Goal: Information Seeking & Learning: Learn about a topic

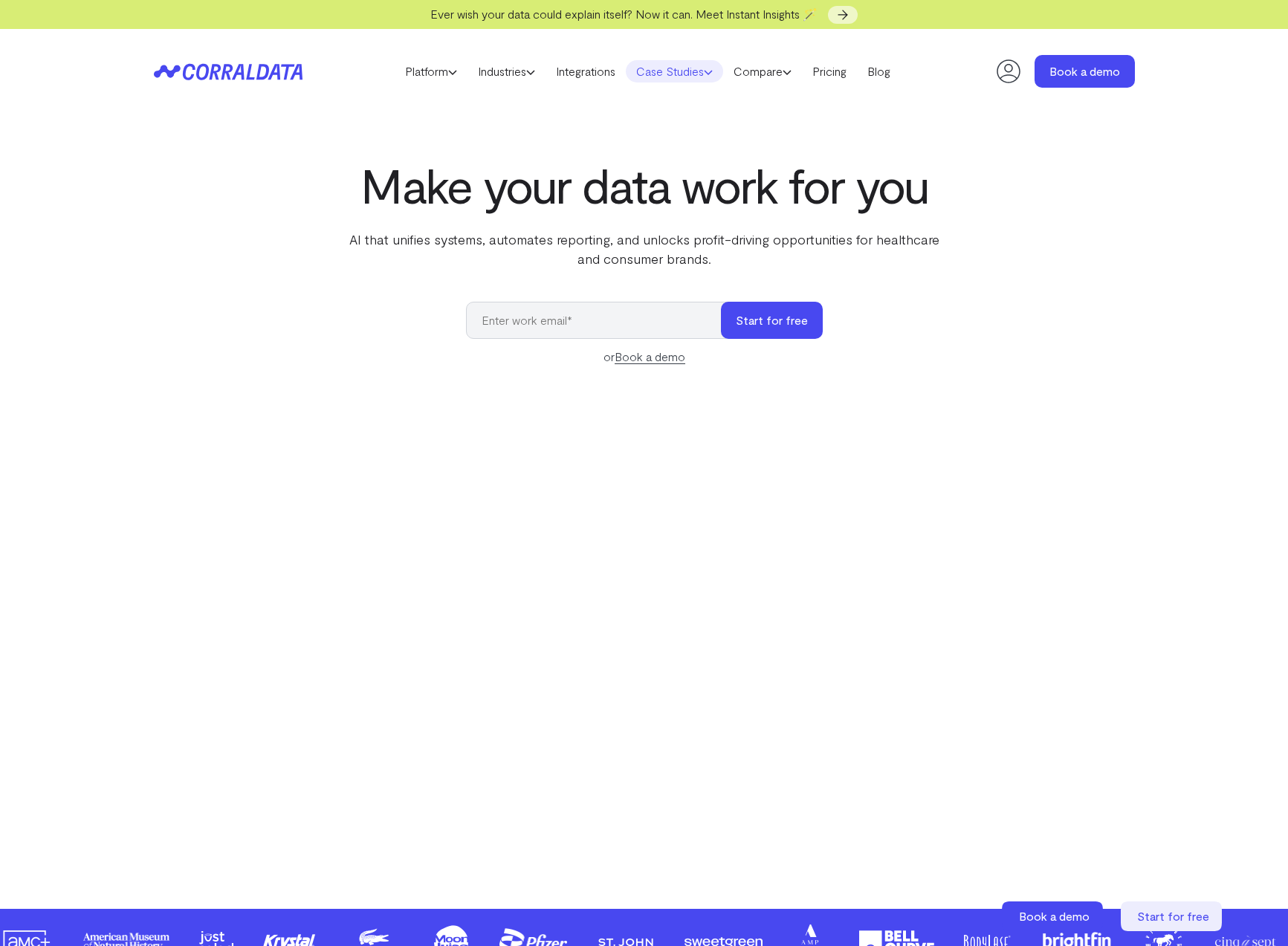
click at [674, 74] on link "Case Studies" at bounding box center [674, 71] width 98 height 22
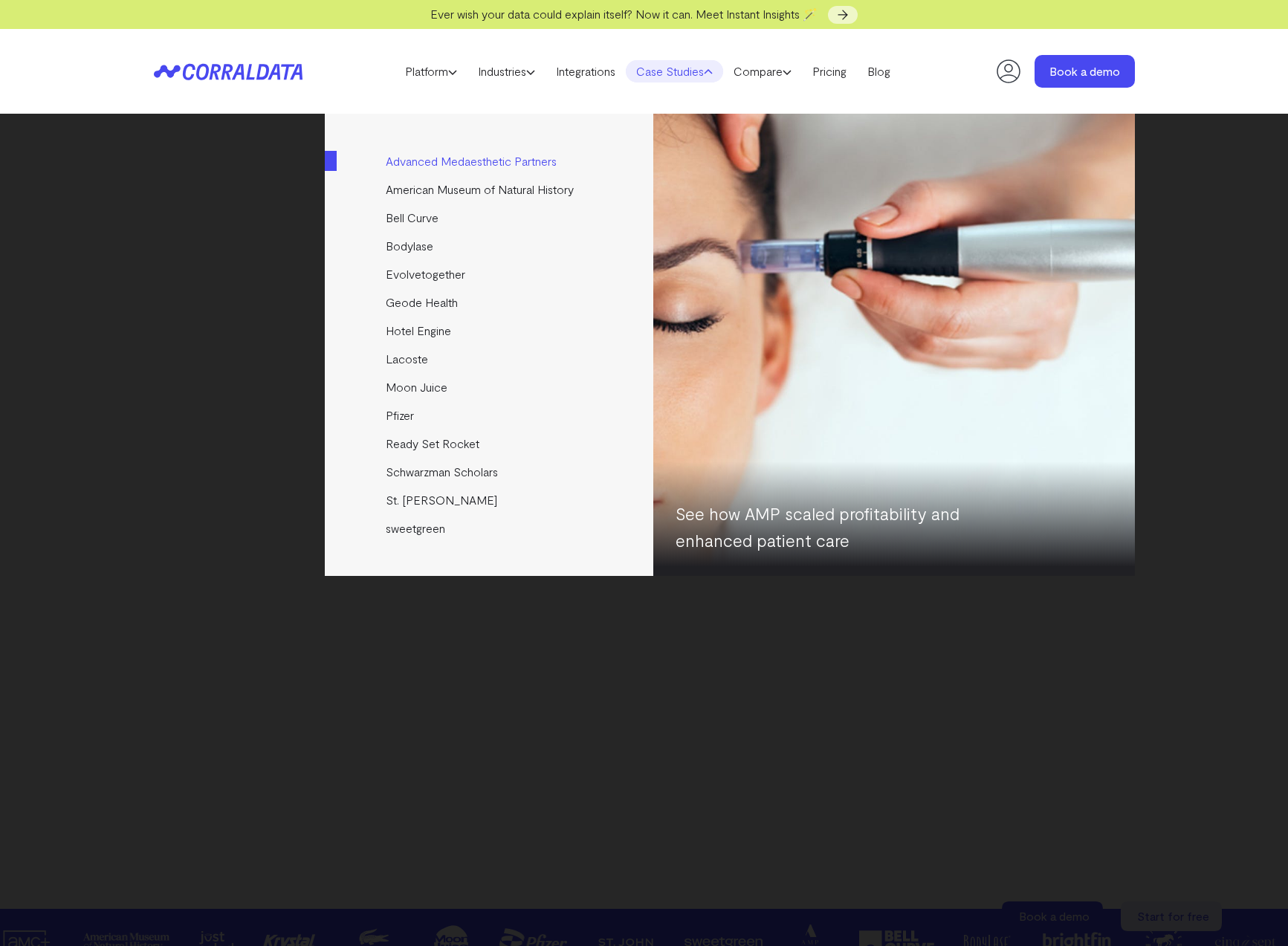
click at [426, 161] on link "Advanced Medaesthetic Partners" at bounding box center [490, 161] width 331 height 28
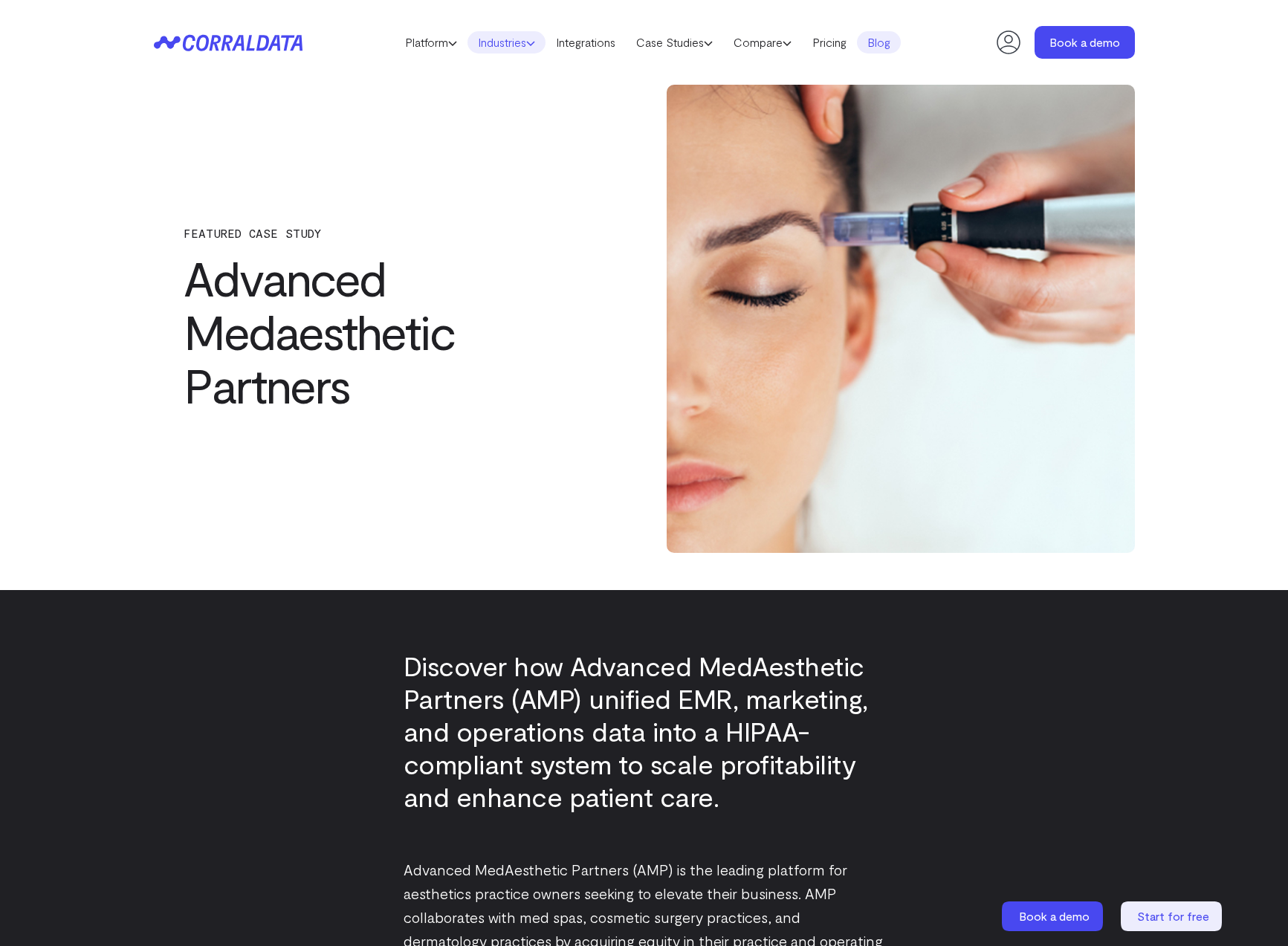
click at [499, 45] on link "Industries" at bounding box center [506, 43] width 78 height 22
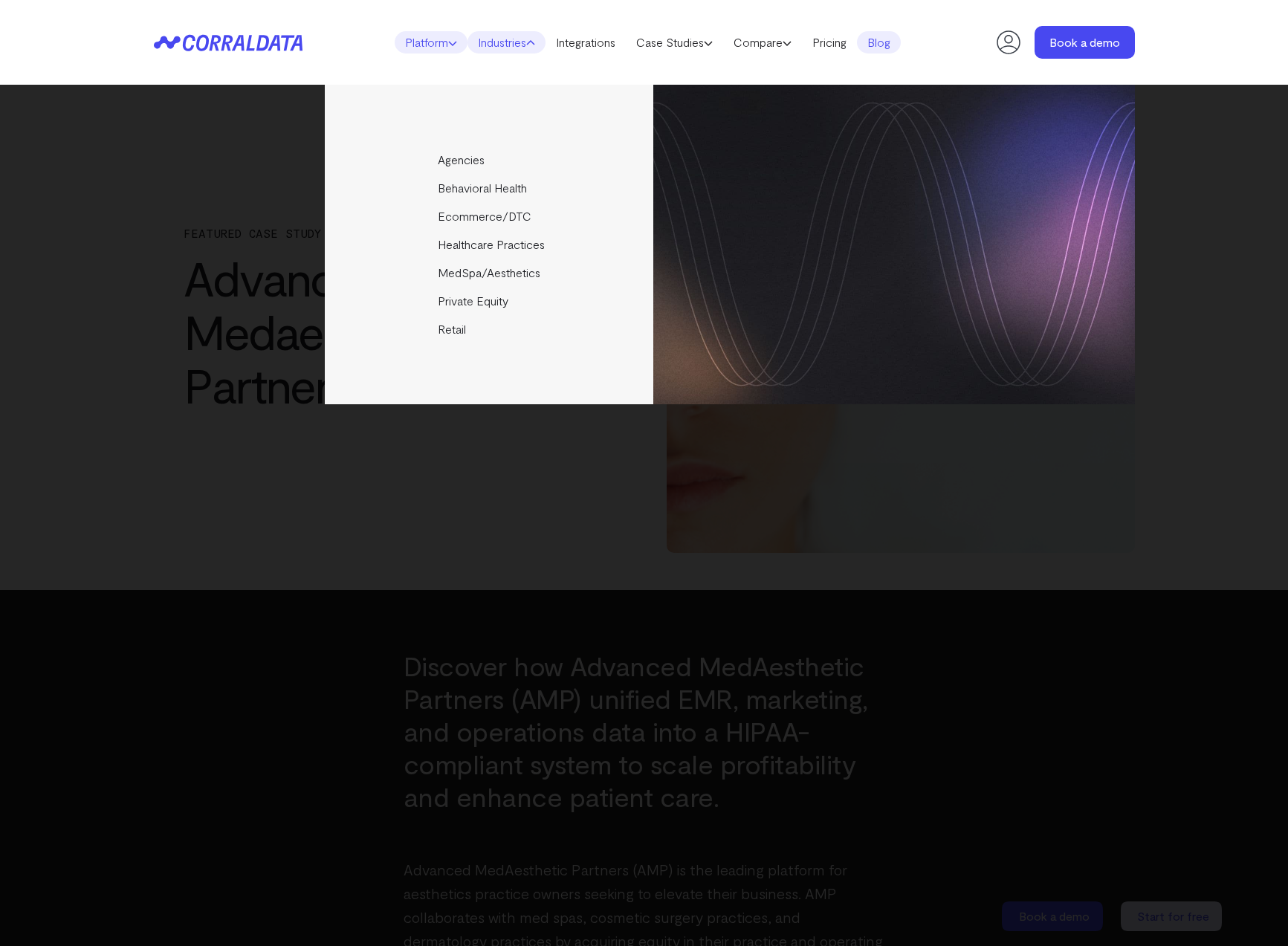
click at [429, 46] on link "Platform" at bounding box center [431, 43] width 72 height 22
